Goal: Find specific page/section

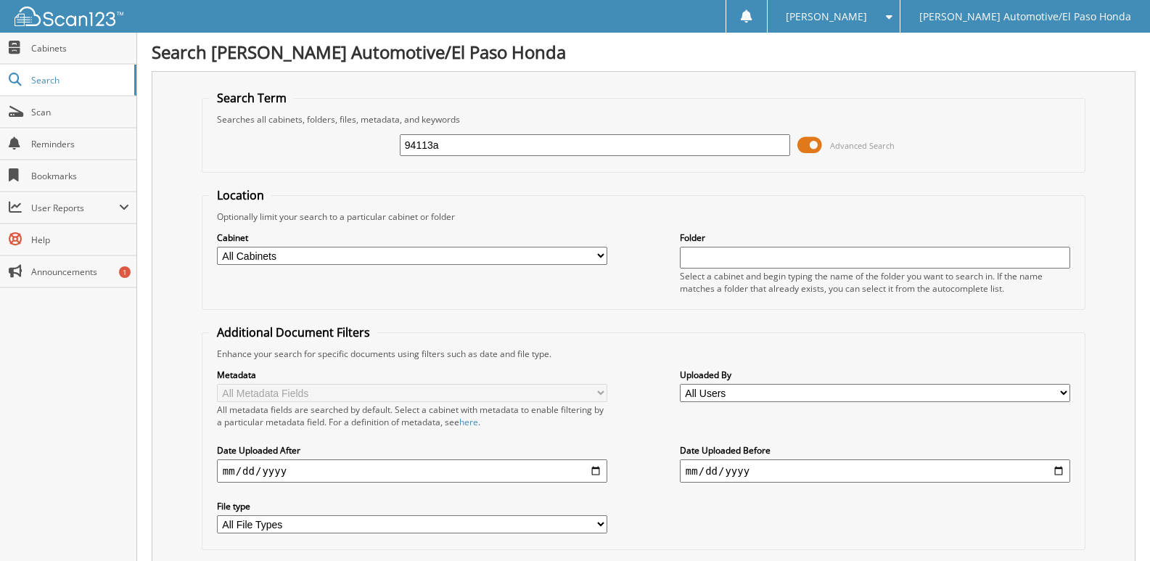
drag, startPoint x: 454, startPoint y: 147, endPoint x: 94, endPoint y: 160, distance: 360.2
click at [94, 160] on body "Fernie R. Settings Logout Poe Automotive/El Paso Honda Close Cabinets Search Sc…" at bounding box center [575, 506] width 1150 height 1012
type input "52232"
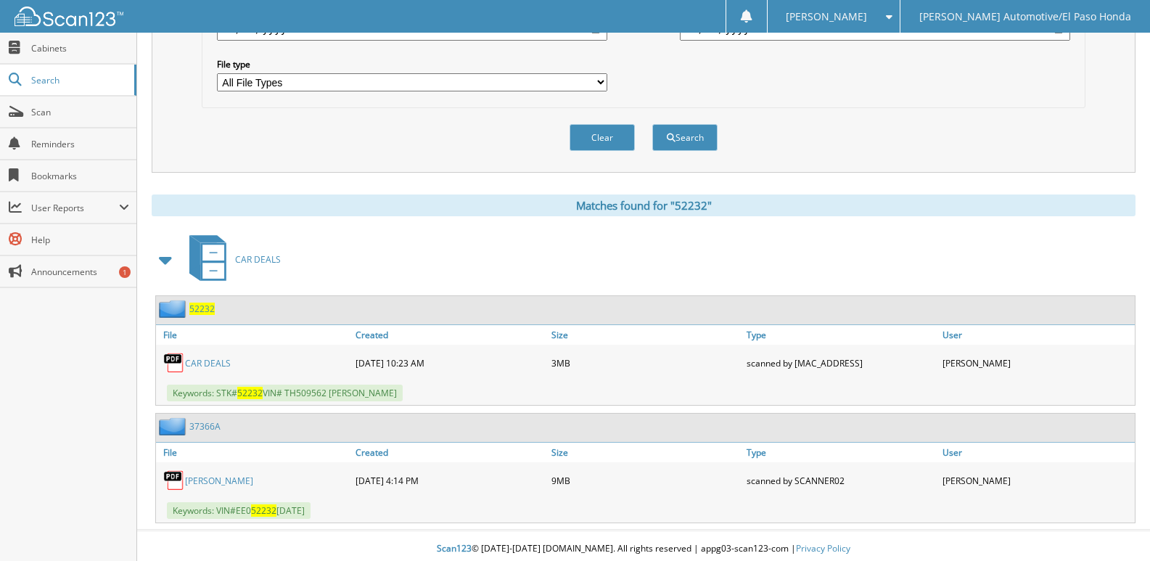
scroll to position [449, 0]
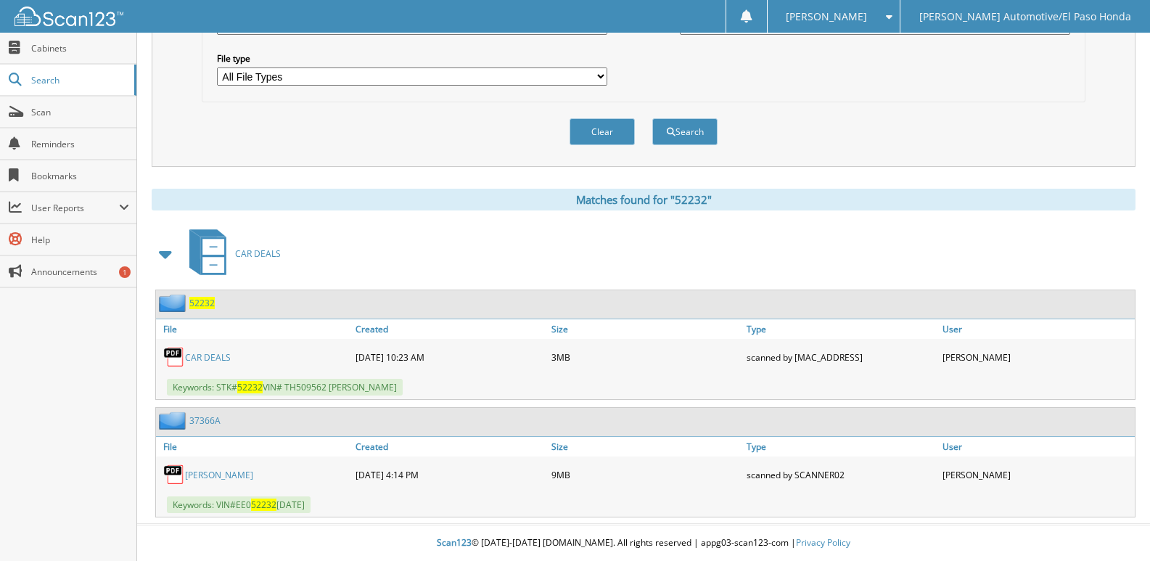
click at [198, 307] on span "52232" at bounding box center [201, 303] width 25 height 12
